Goal: Check status: Check status

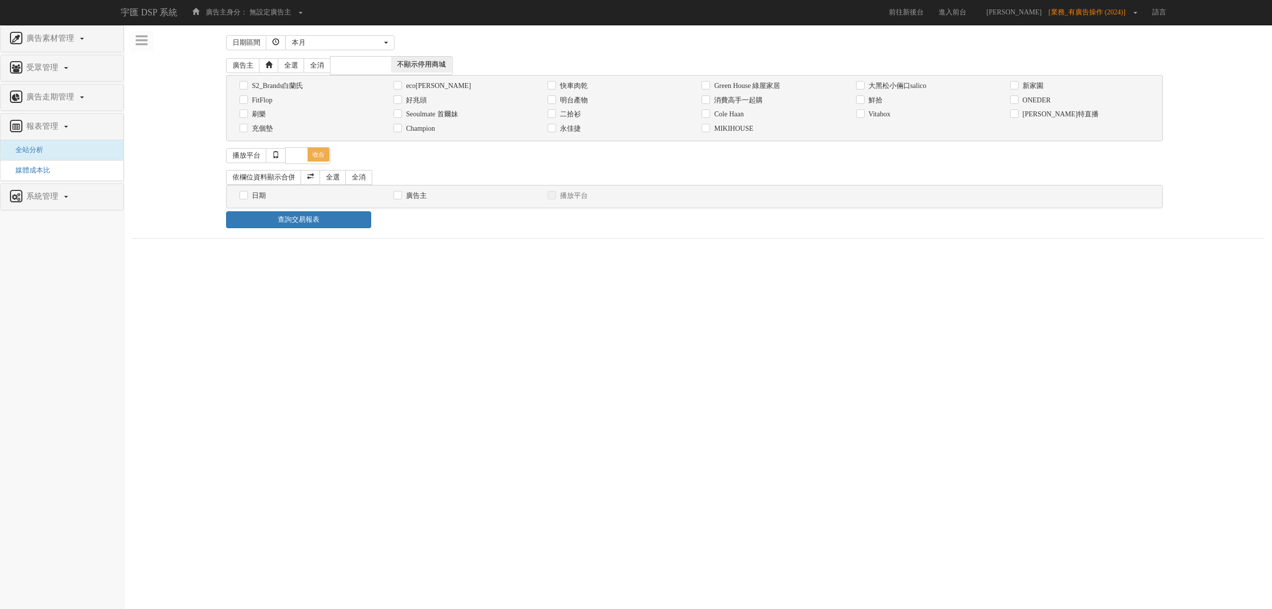
click at [765, 95] on div "消費高手一起購" at bounding box center [771, 100] width 154 height 14
click at [762, 98] on label "消費高手一起購" at bounding box center [736, 100] width 51 height 10
click at [708, 98] on input "消費高手一起購" at bounding box center [704, 100] width 6 height 6
checkbox input "true"
click at [244, 201] on div "日期" at bounding box center [308, 195] width 139 height 10
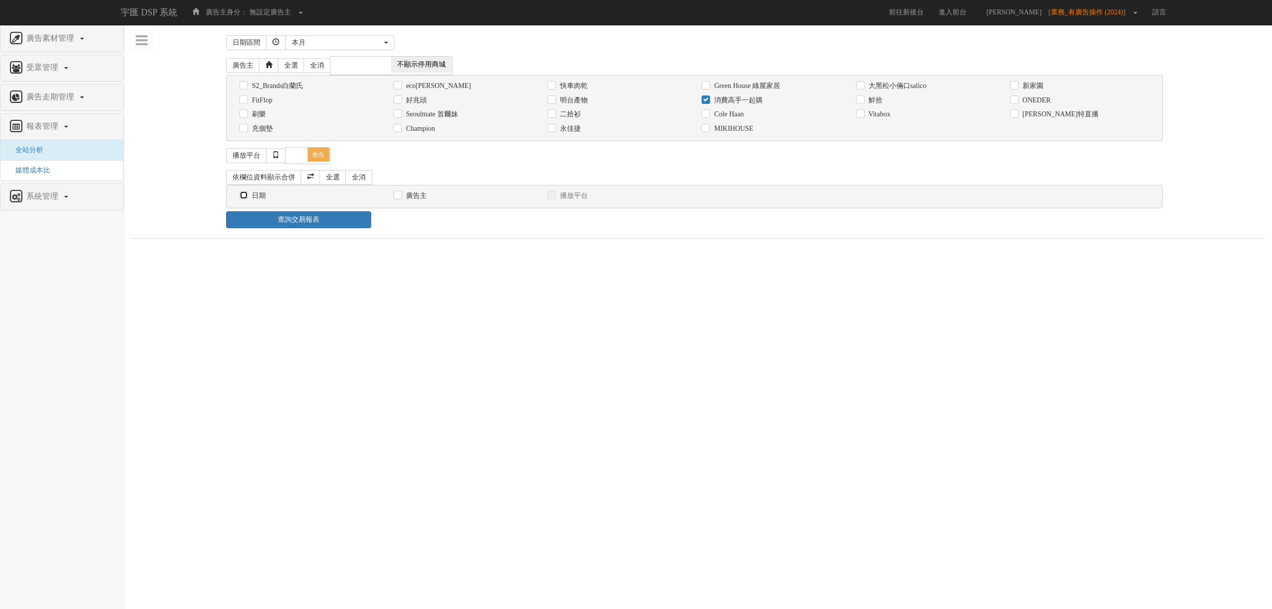
click at [244, 199] on input "日期" at bounding box center [242, 195] width 6 height 6
checkbox input "true"
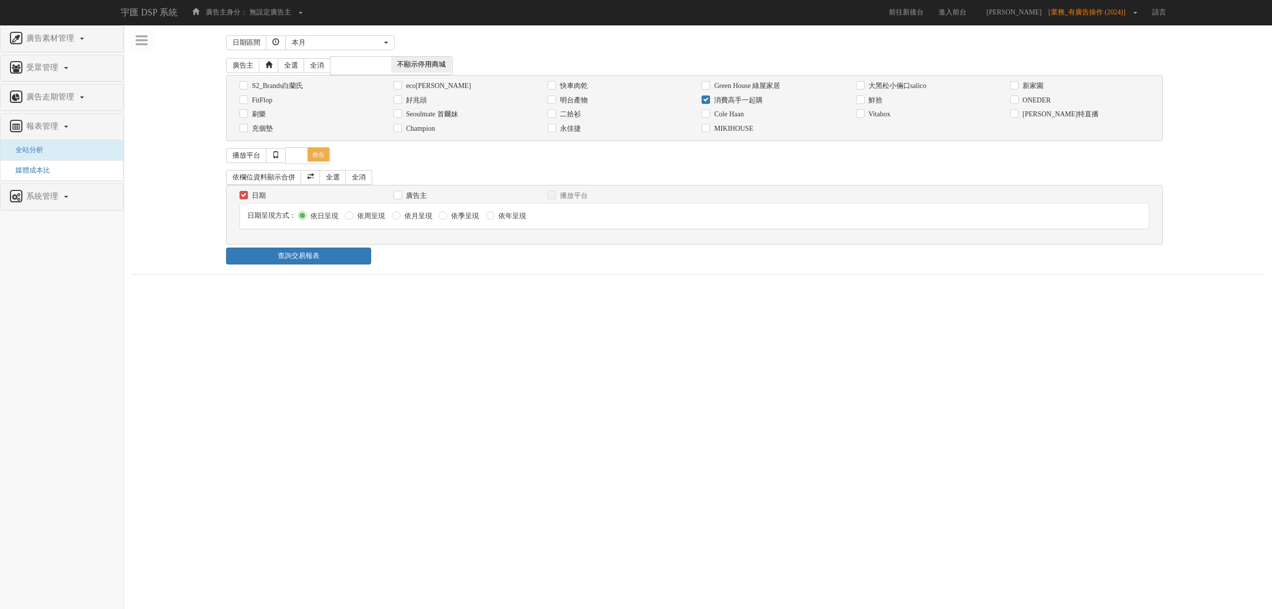
click at [285, 247] on div "依欄位資料顯示合併 全選 全消 日期 廣告主 播放平台 日期呈現方式： 依日呈現 依周呈現" at bounding box center [698, 207] width 944 height 80
click at [295, 257] on link "查詢交易報表" at bounding box center [298, 255] width 145 height 17
click at [467, 277] on div "日期區間 昨天 本周 上週 本月 上月 過去7天 過去14天 過去30天 指定日期 本月 開始日期 [DATE] 結束日期 [DATE] 廣告主 全選 全消 …" at bounding box center [698, 287] width 1133 height 511
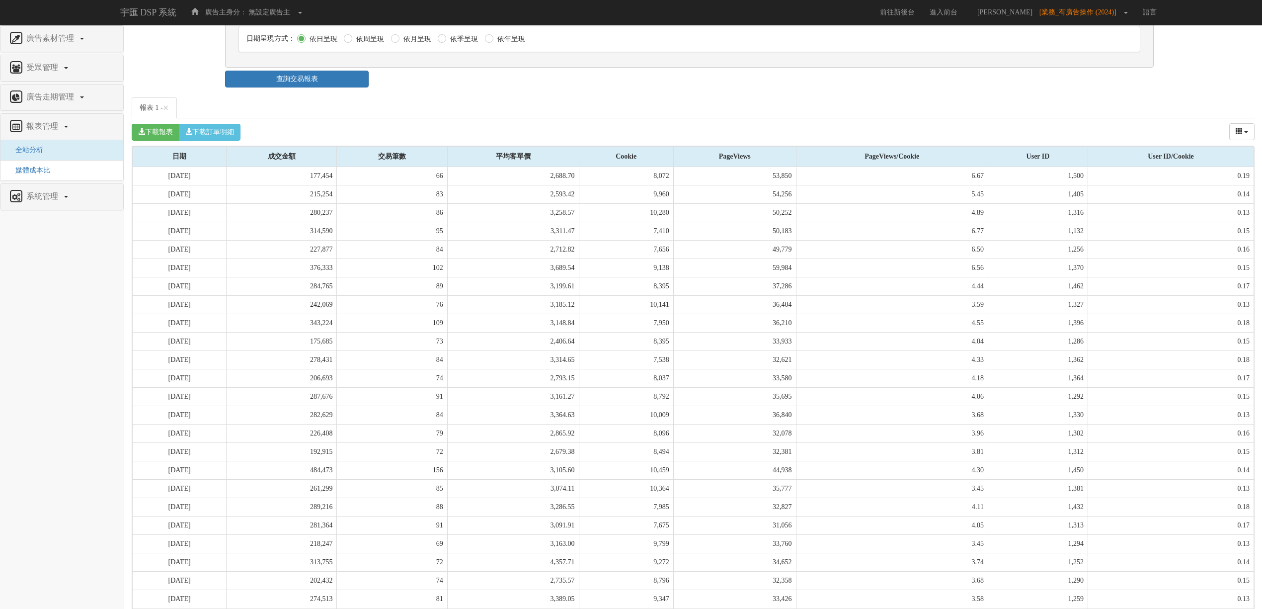
scroll to position [287, 0]
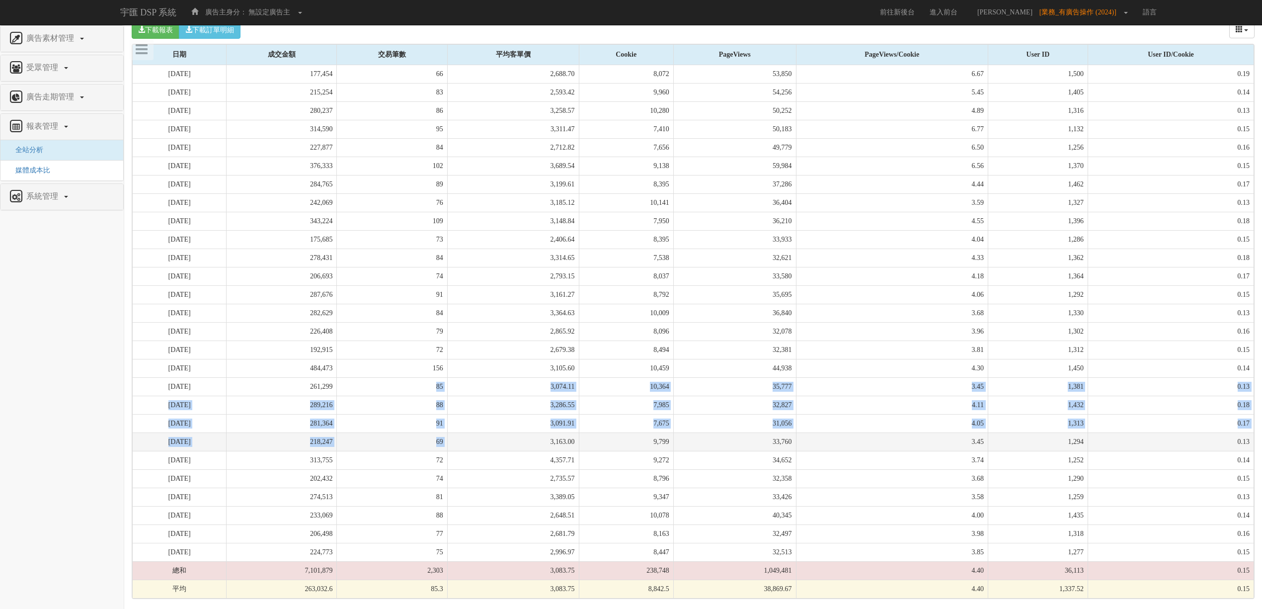
drag, startPoint x: 438, startPoint y: 388, endPoint x: 503, endPoint y: 434, distance: 79.5
click at [503, 434] on tbody "[DATE] 177,454 66 2,688.70 8,072 53,850 6.67 1,500 0.19 [DATE] 215,254 83 2,593…" at bounding box center [693, 331] width 1121 height 533
click at [504, 434] on td "3,163.00" at bounding box center [513, 441] width 132 height 18
